Goal: Information Seeking & Learning: Learn about a topic

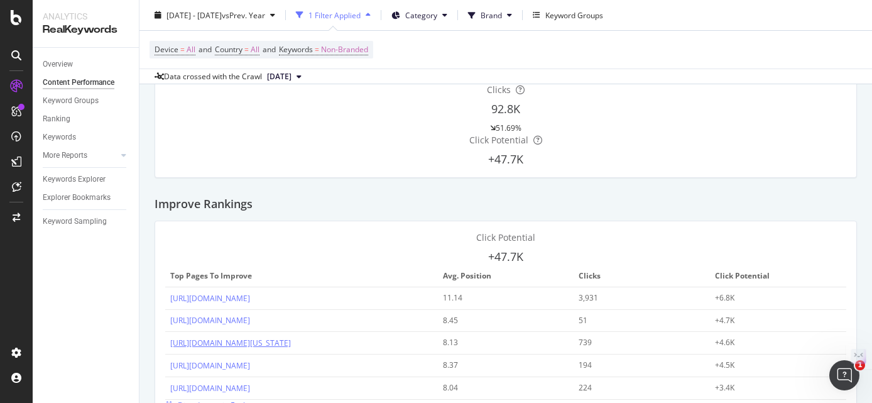
scroll to position [142, 0]
click at [65, 163] on div "CustomReports" at bounding box center [59, 158] width 54 height 11
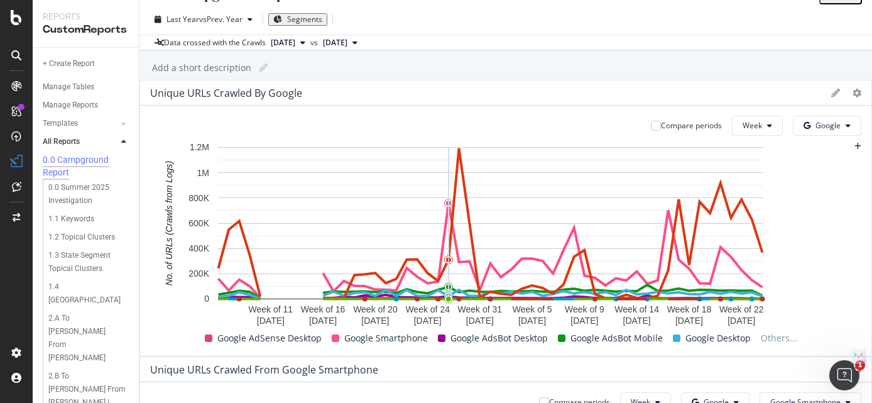
scroll to position [26, 0]
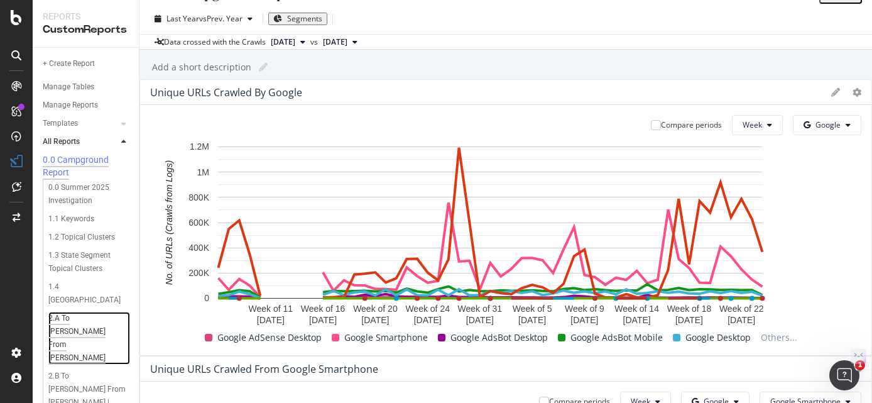
click at [60, 319] on div "2.A To [PERSON_NAME] From [PERSON_NAME]" at bounding box center [86, 338] width 76 height 53
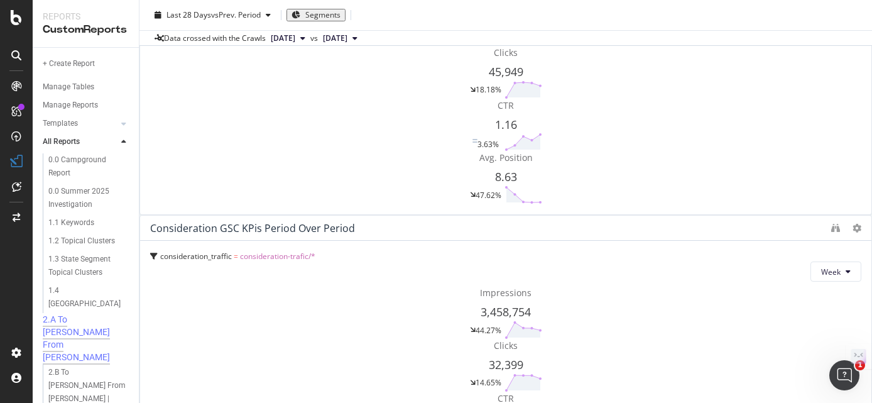
scroll to position [352, 0]
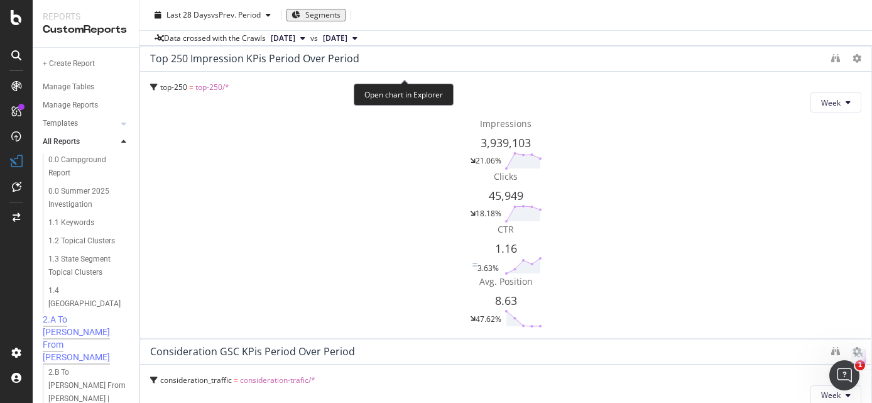
click at [831, 347] on icon "binoculars" at bounding box center [835, 351] width 9 height 9
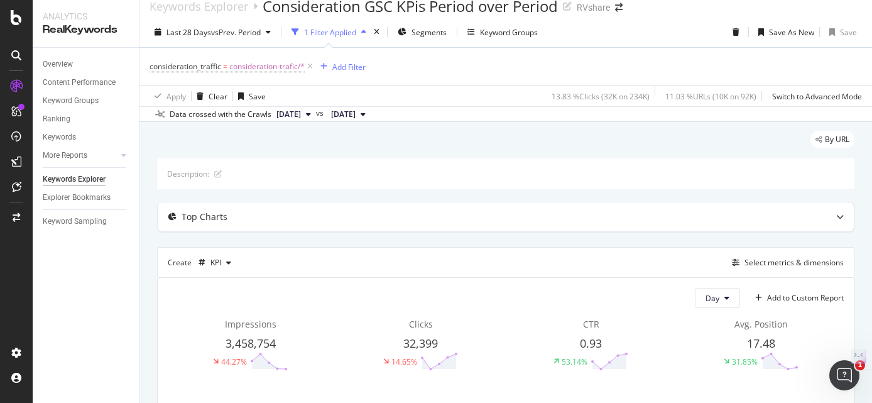
scroll to position [16, 0]
click at [207, 217] on div "Top Charts" at bounding box center [205, 215] width 46 height 13
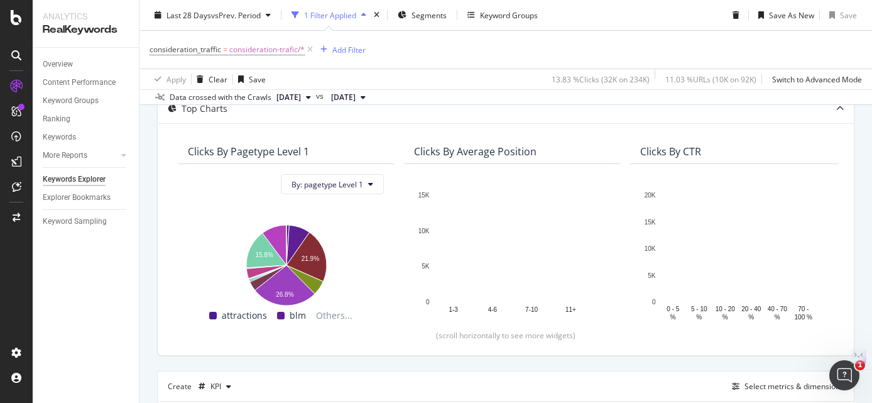
scroll to position [131, 0]
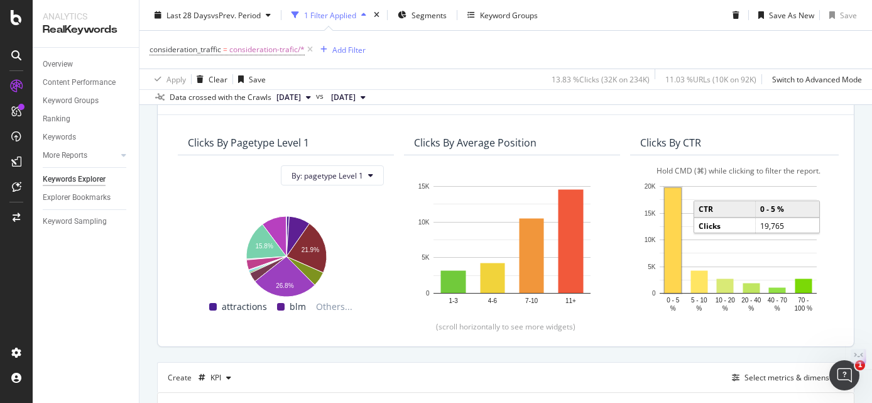
click at [674, 281] on rect "A chart." at bounding box center [673, 240] width 16 height 105
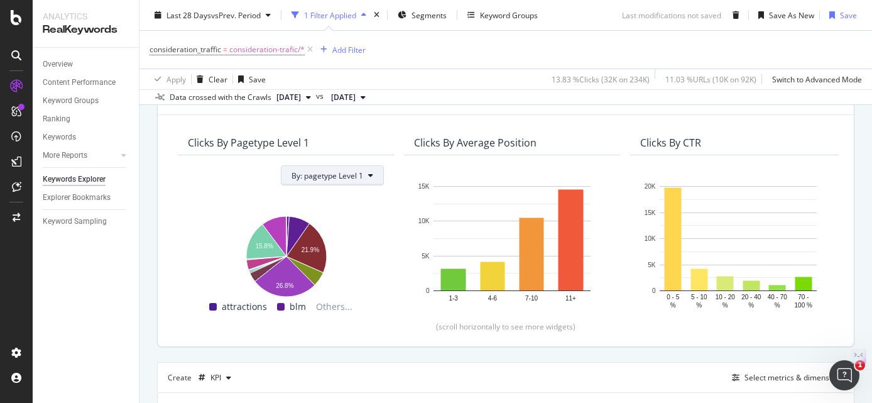
click at [375, 175] on button "By: pagetype Level 1" at bounding box center [332, 175] width 103 height 20
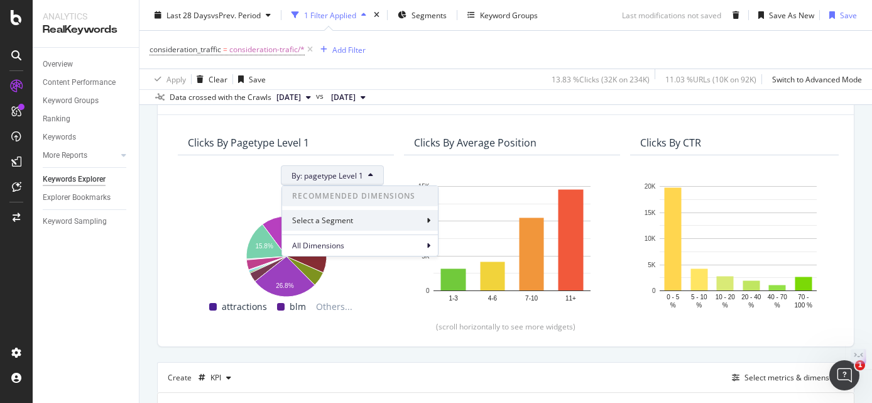
click at [369, 221] on div "Select a Segment" at bounding box center [360, 220] width 156 height 21
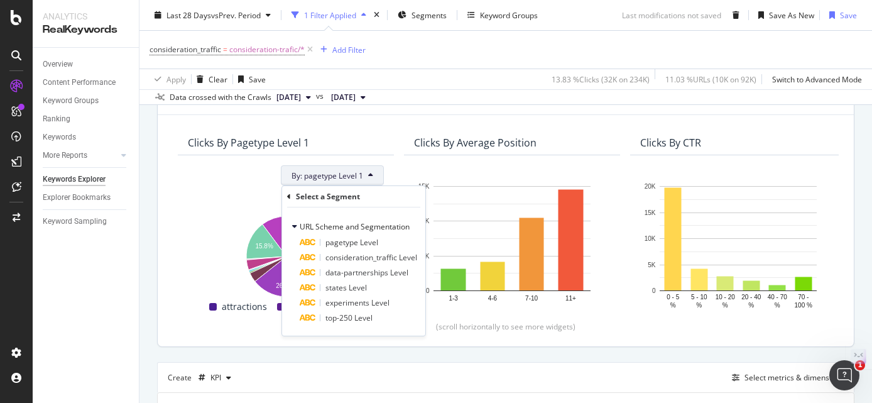
click at [195, 188] on div "By: pagetype Level 1 Hold CMD (⌘) while clicking to filter the report. 21.9% 15…" at bounding box center [286, 239] width 216 height 168
